Goal: Task Accomplishment & Management: Manage account settings

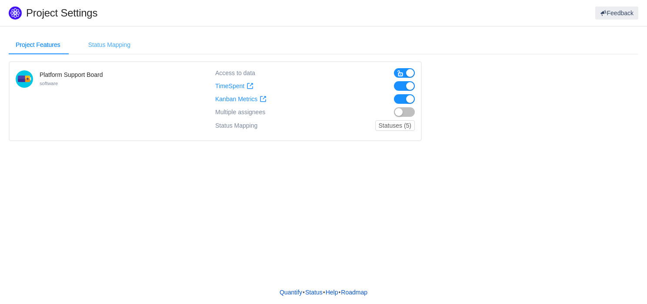
click at [126, 42] on div "Status Mapping" at bounding box center [109, 45] width 56 height 20
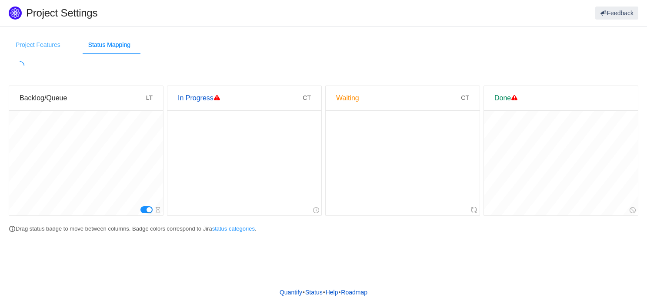
click at [50, 43] on div "Project Features" at bounding box center [38, 45] width 59 height 20
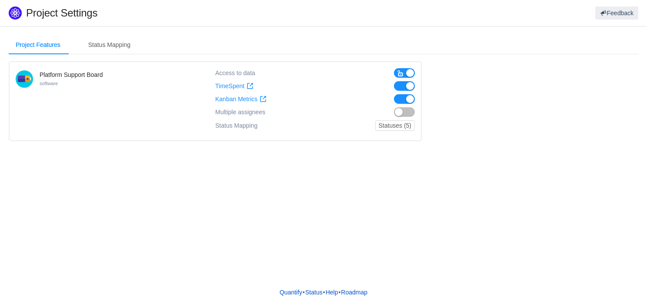
click at [409, 72] on button "button" at bounding box center [404, 73] width 21 height 10
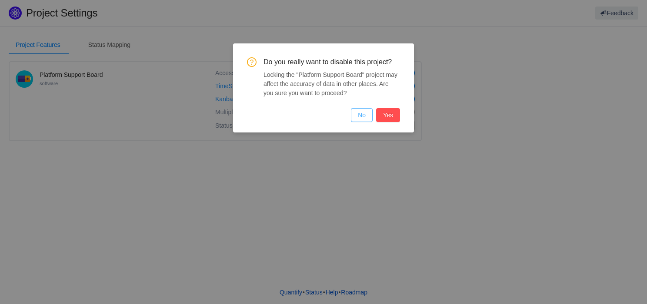
click at [365, 117] on button "No" at bounding box center [362, 115] width 22 height 14
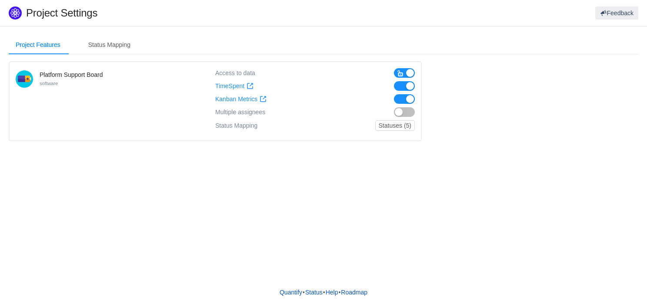
click at [410, 72] on button "button" at bounding box center [404, 73] width 21 height 10
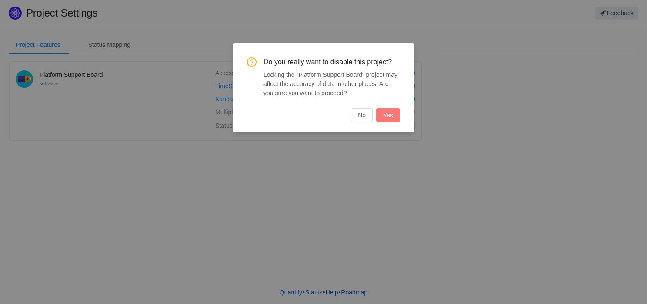
click at [388, 108] on button "Yes" at bounding box center [388, 115] width 24 height 14
